Goal: Use online tool/utility: Utilize a website feature to perform a specific function

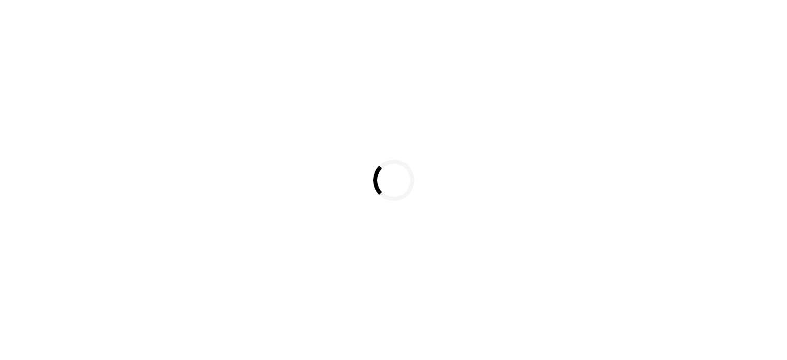
select select
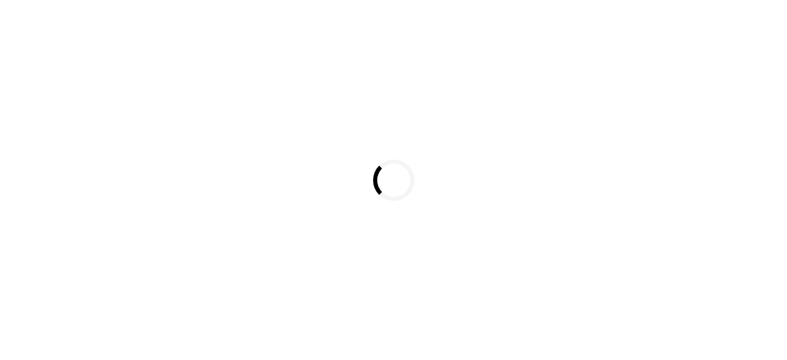
select select
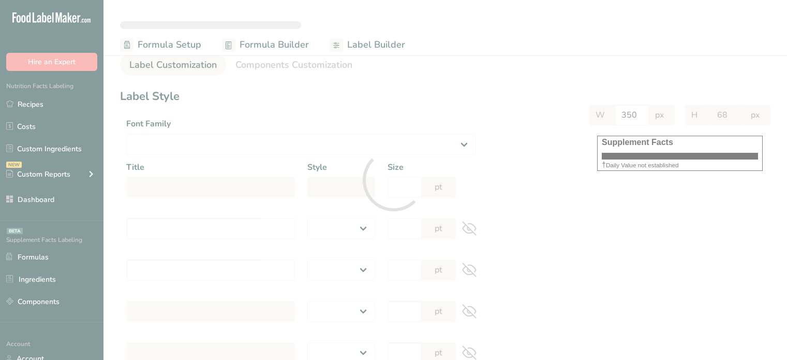
select select "Roboto"
type input "Supplement Facts"
select select "bold"
type input "30"
type input "Serving Size 5 g"
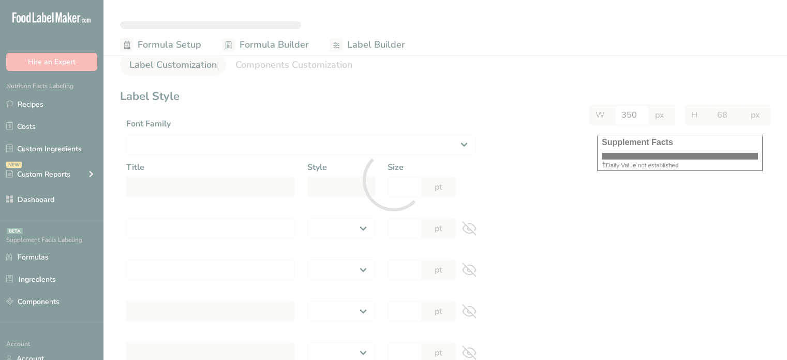
select select "regular"
type input "12"
type input "Serving Per Container 1"
select select "regular"
type input "12"
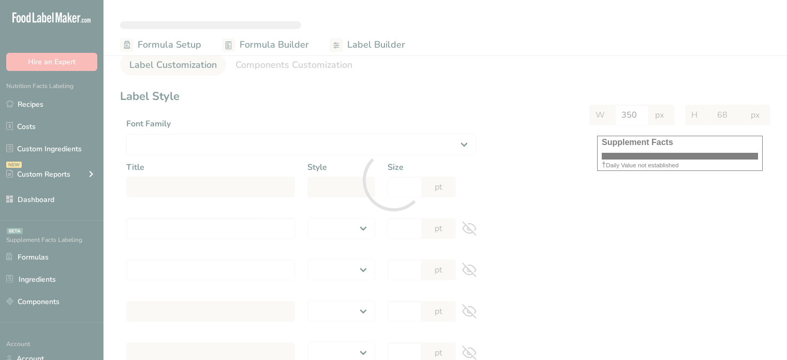
type input "Amount per serving"
select select "bold"
type input "10"
type input "% Daily Value"
select select "bold"
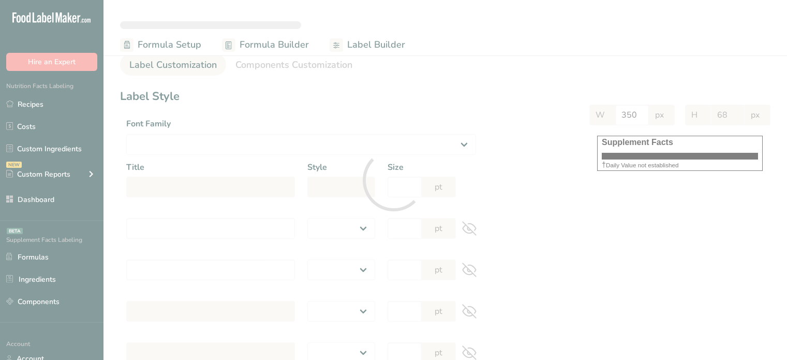
type input "10"
select select "regular"
type input "10"
select select "left"
type input "% Daily Value Column Justification"
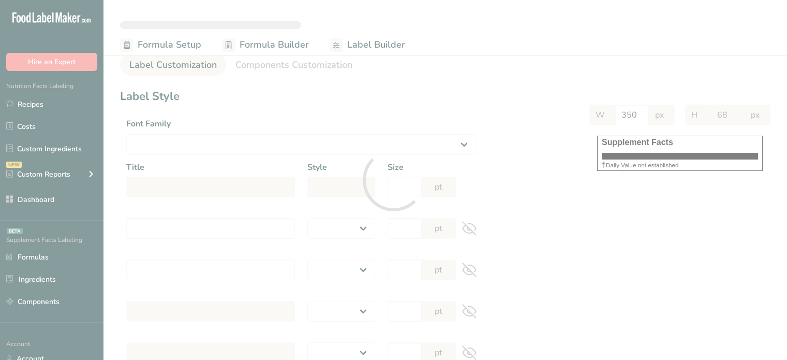
select select "center"
type input "40"
type input "30"
select select "% Daily Value"
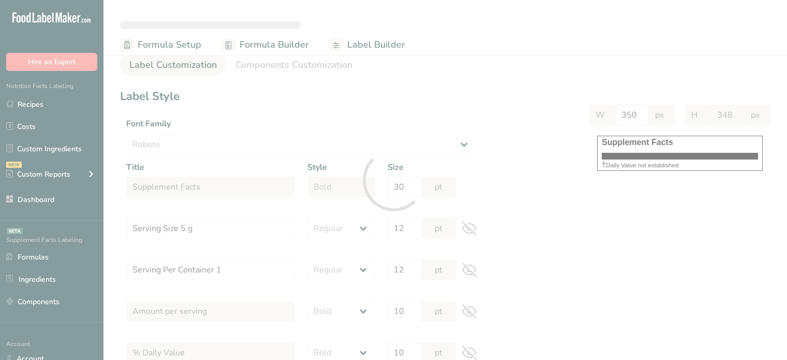
type input "300"
